Goal: Information Seeking & Learning: Learn about a topic

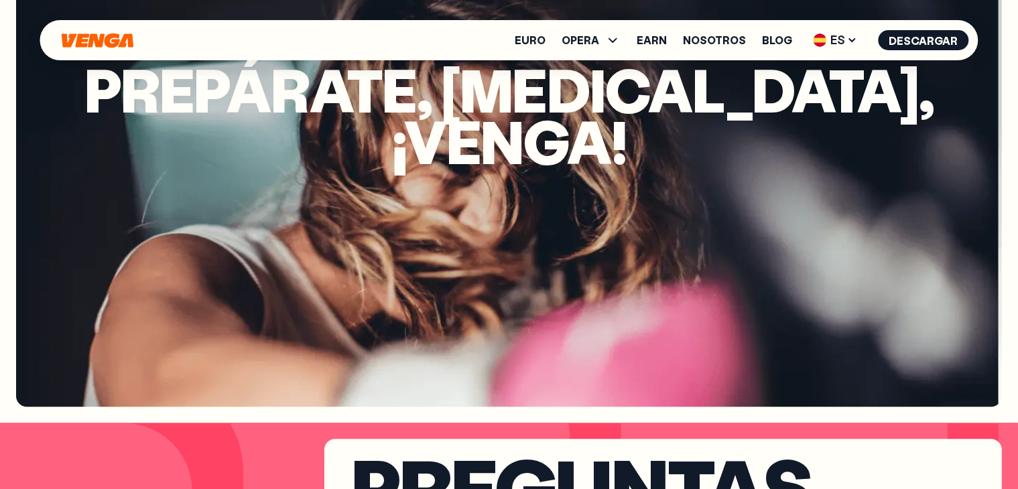
scroll to position [3192, 0]
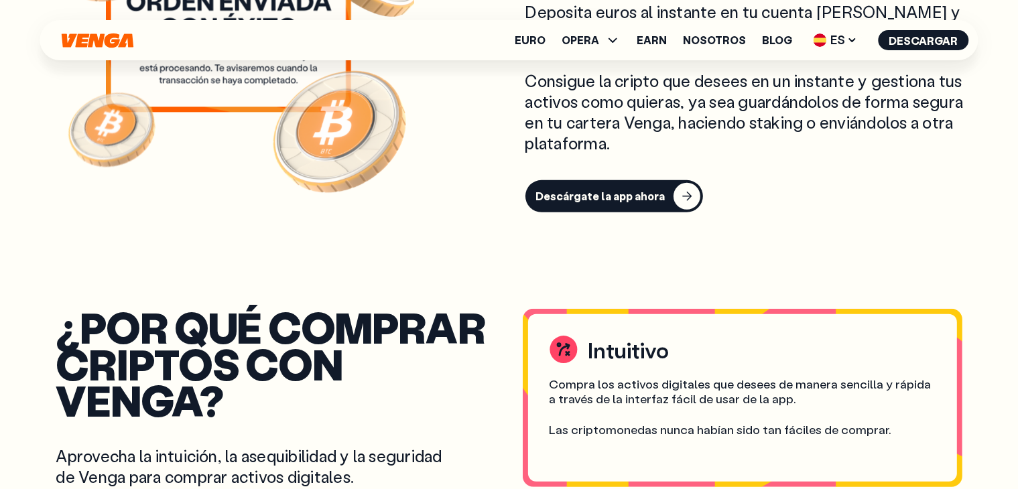
scroll to position [670, 0]
